Goal: Communication & Community: Answer question/provide support

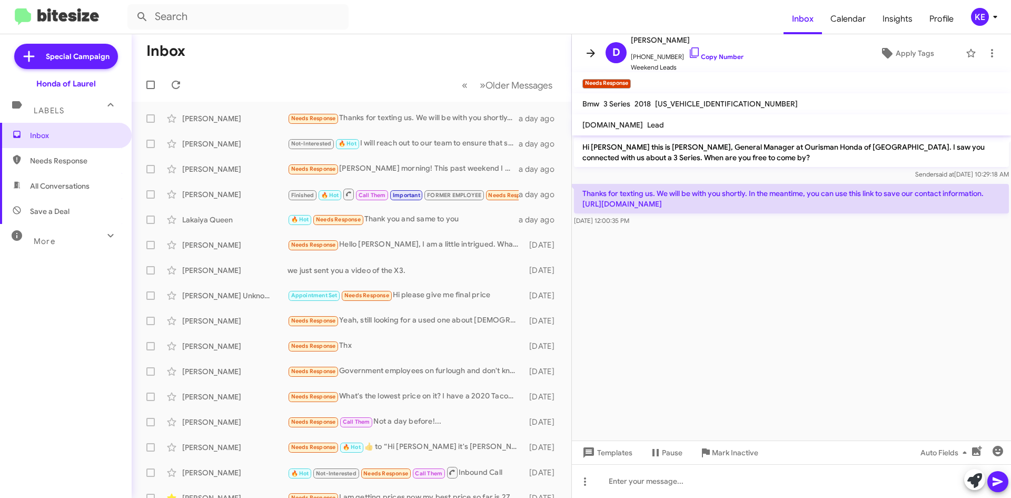
click at [584, 57] on span at bounding box center [590, 53] width 21 height 13
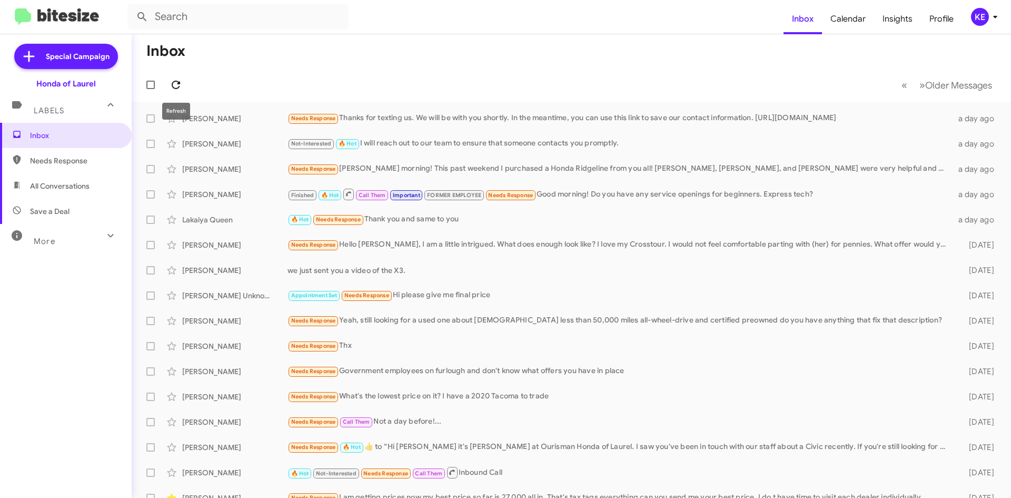
click at [178, 83] on icon at bounding box center [176, 84] width 13 height 13
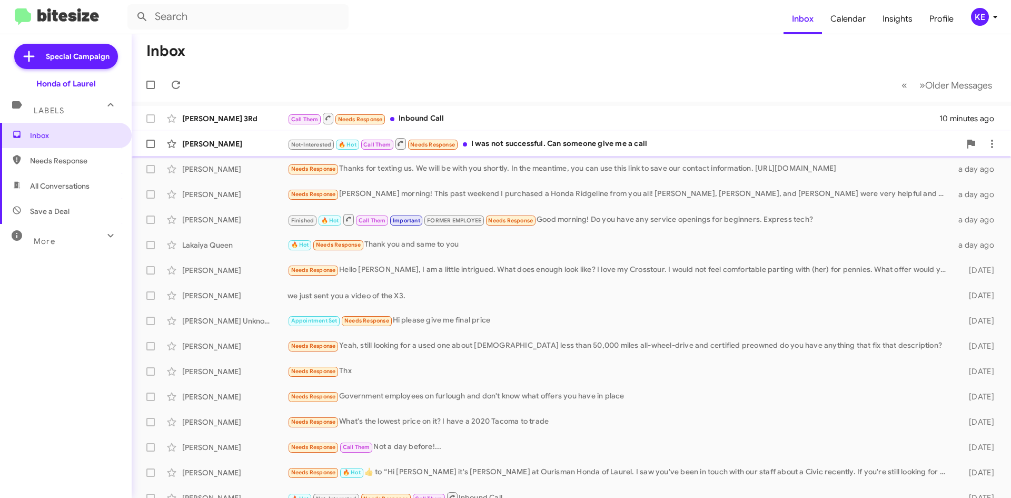
click at [244, 145] on div "[PERSON_NAME]" at bounding box center [234, 144] width 105 height 11
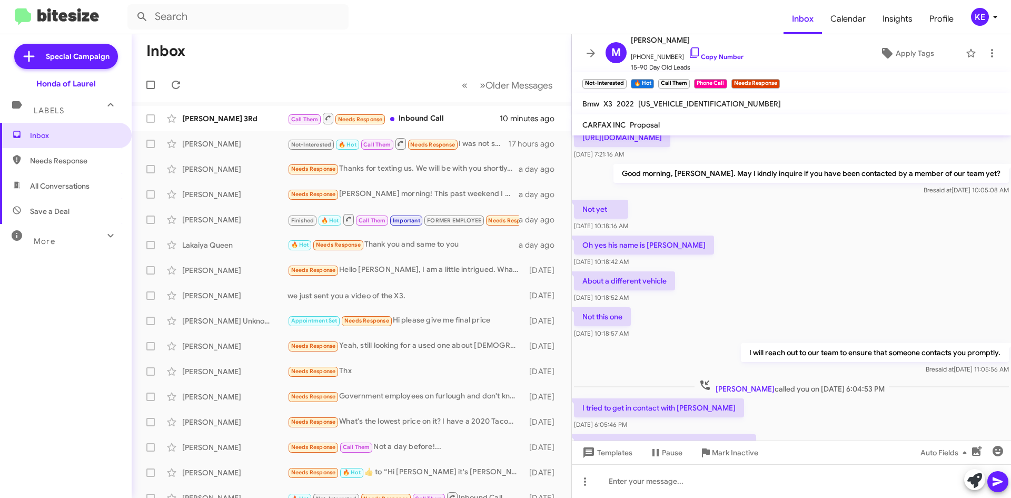
scroll to position [562, 0]
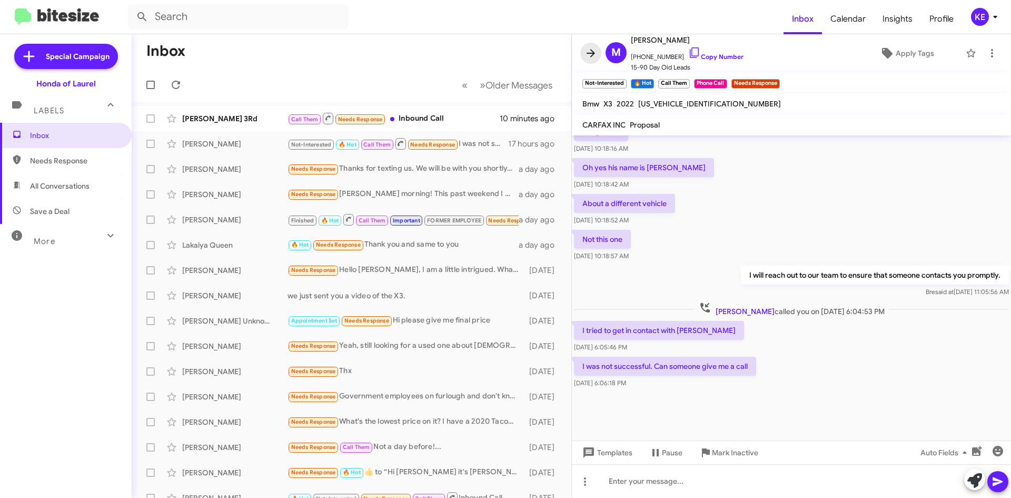
click at [589, 53] on icon at bounding box center [591, 53] width 8 height 8
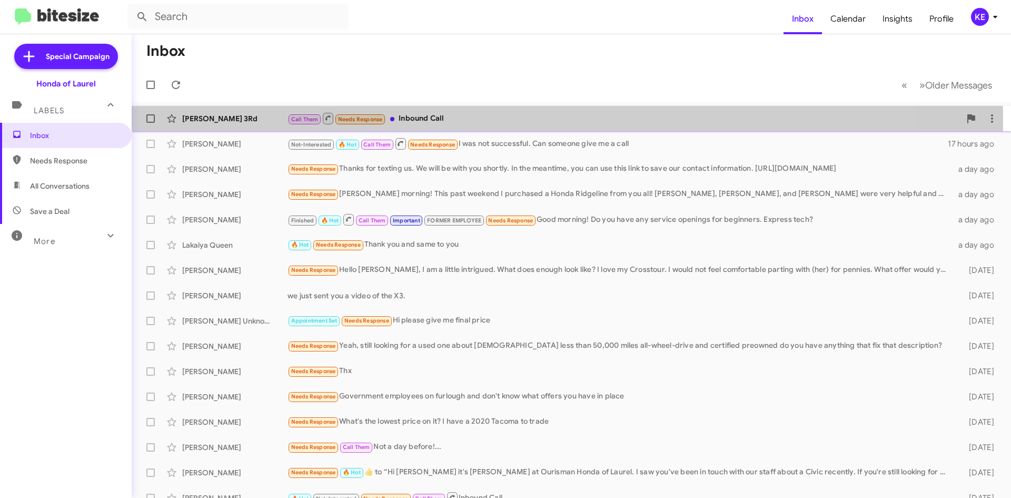
click at [223, 119] on div "[PERSON_NAME] 3Rd" at bounding box center [234, 118] width 105 height 11
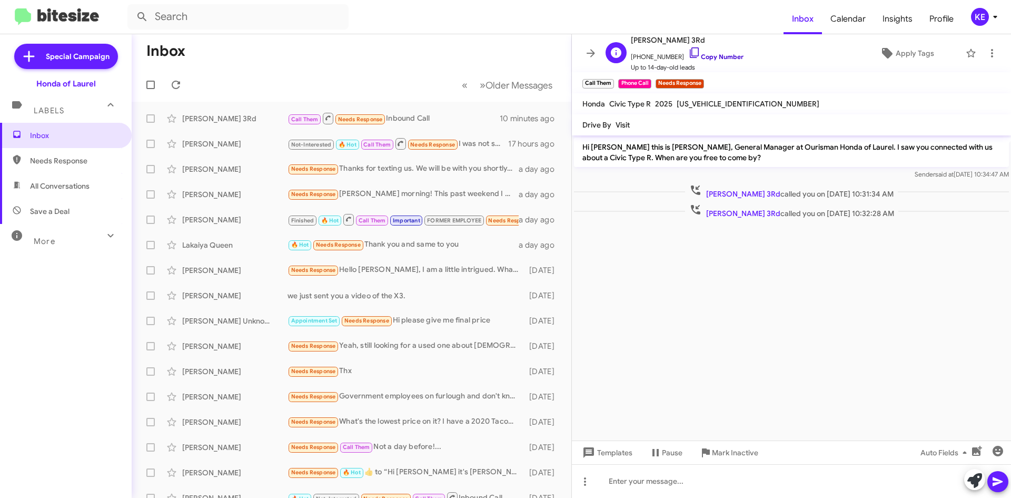
click at [690, 50] on icon at bounding box center [694, 52] width 9 height 11
